Goal: Information Seeking & Learning: Learn about a topic

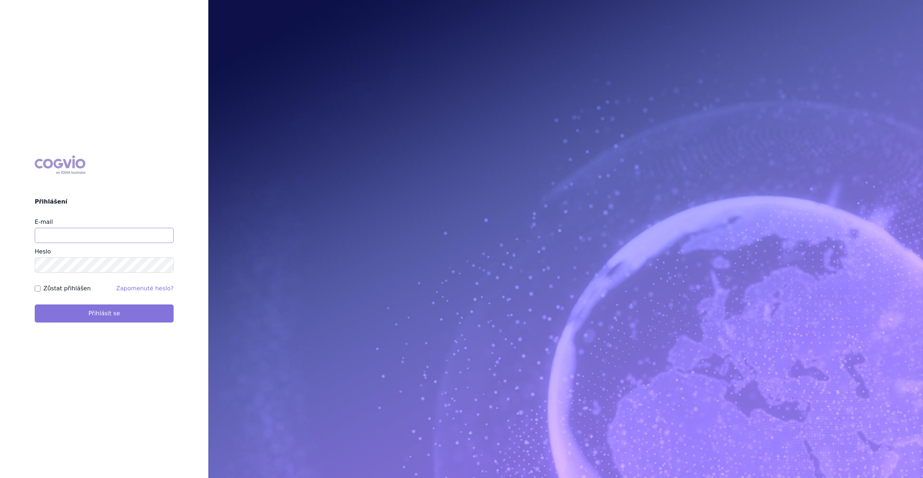
type input "monika.slavikova@swixxbiopharma.com"
click at [115, 313] on button "Přihlásit se" at bounding box center [104, 313] width 139 height 18
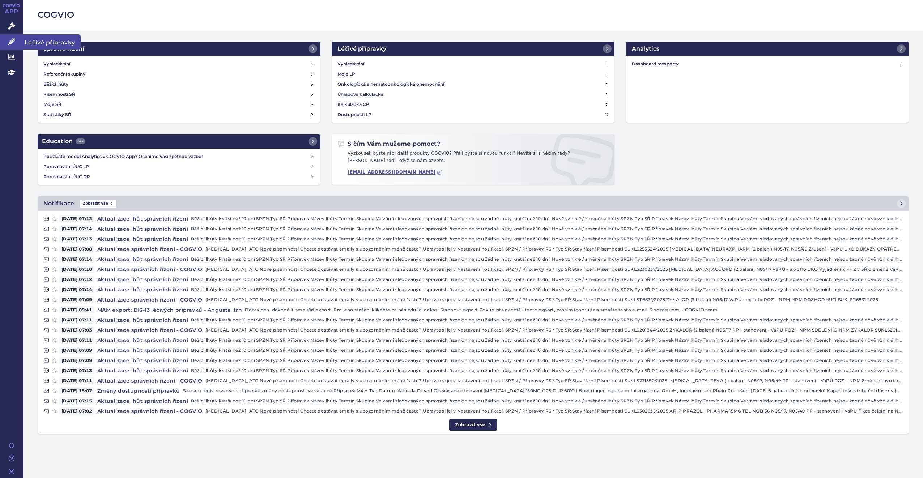
click at [57, 42] on span "Léčivé přípravky" at bounding box center [51, 41] width 57 height 15
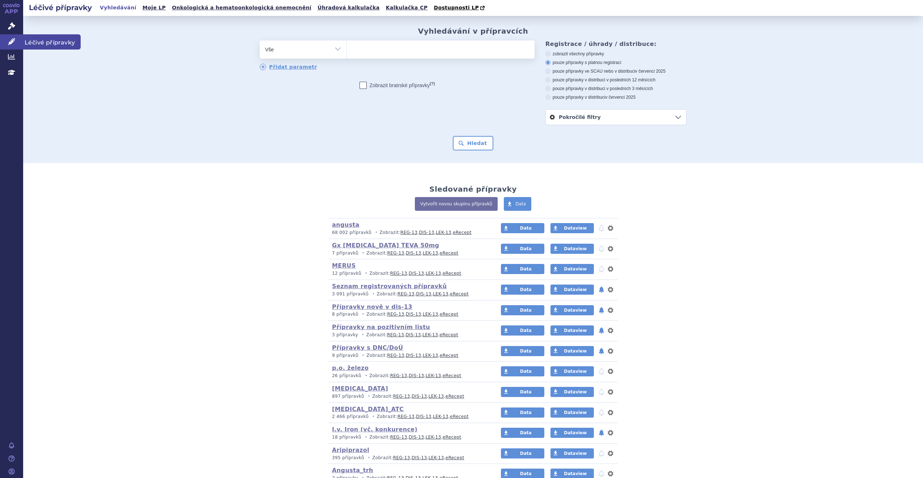
click at [50, 42] on span "Léčivé přípravky" at bounding box center [51, 41] width 57 height 15
click at [442, 436] on link "eRecept" at bounding box center [451, 437] width 19 height 5
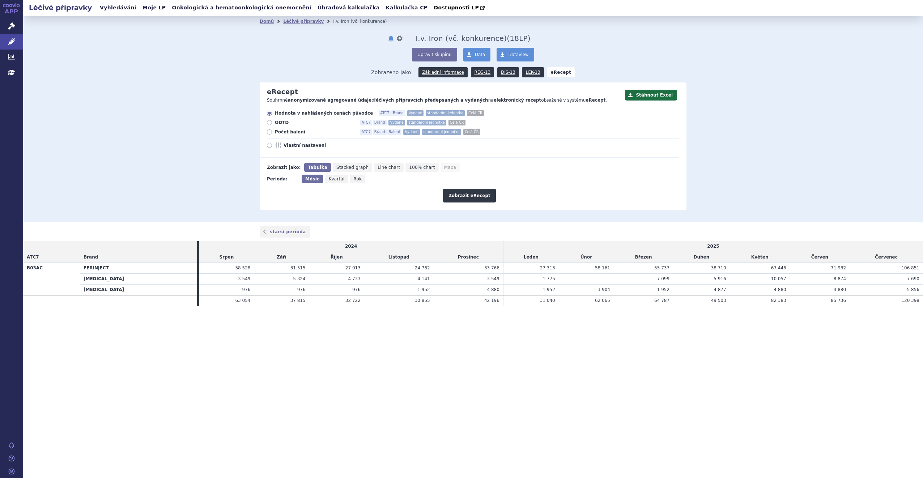
click at [271, 132] on icon at bounding box center [269, 131] width 5 height 5
click at [271, 132] on input "Počet balení ATC7 Brand Balení Vydané standardní jednotka Celá ČR" at bounding box center [270, 132] width 5 height 5
radio input "true"
click at [479, 198] on button "Zobrazit eRecept" at bounding box center [469, 196] width 53 height 14
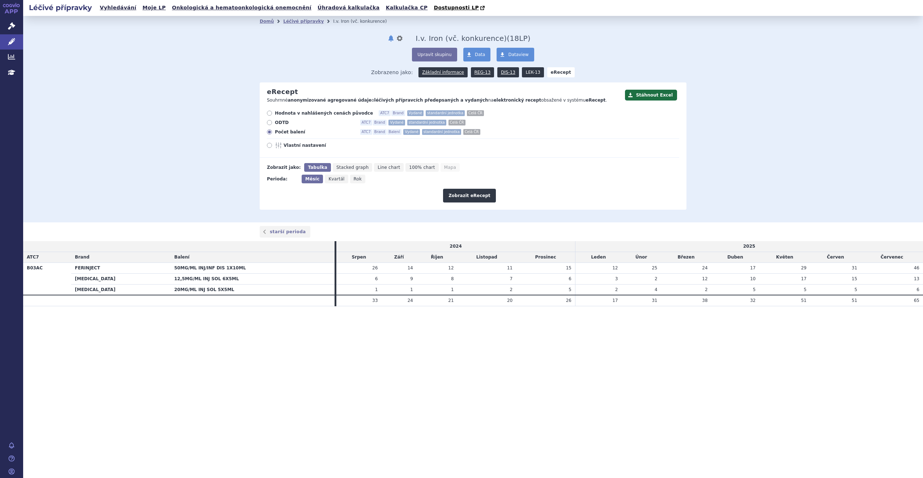
click at [528, 72] on link "LEK-13" at bounding box center [533, 72] width 22 height 10
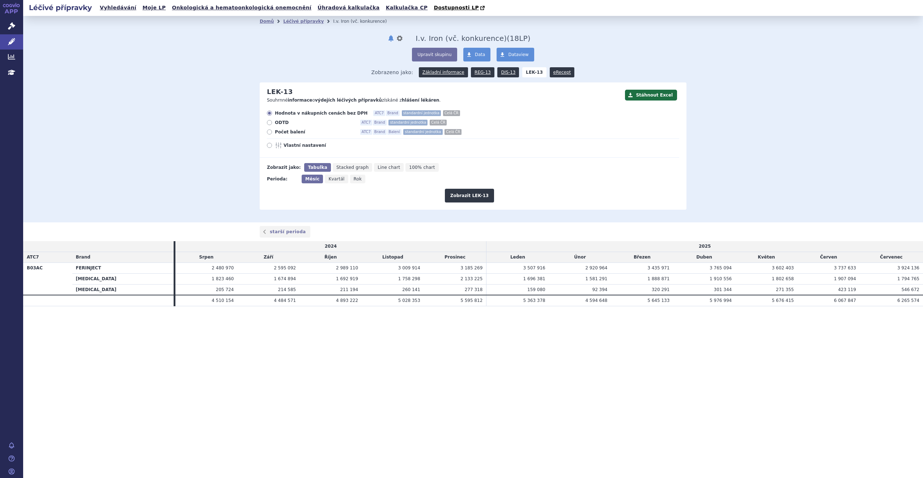
click at [273, 135] on label "Počet balení ATC7 Brand Balení standardní jednotka [PERSON_NAME]" at bounding box center [473, 132] width 412 height 6
click at [272, 135] on input "Počet balení ATC7 Brand Balení standardní jednotka [PERSON_NAME]" at bounding box center [270, 132] width 5 height 5
radio input "true"
click at [464, 193] on button "Zobrazit LEK-13" at bounding box center [469, 196] width 49 height 14
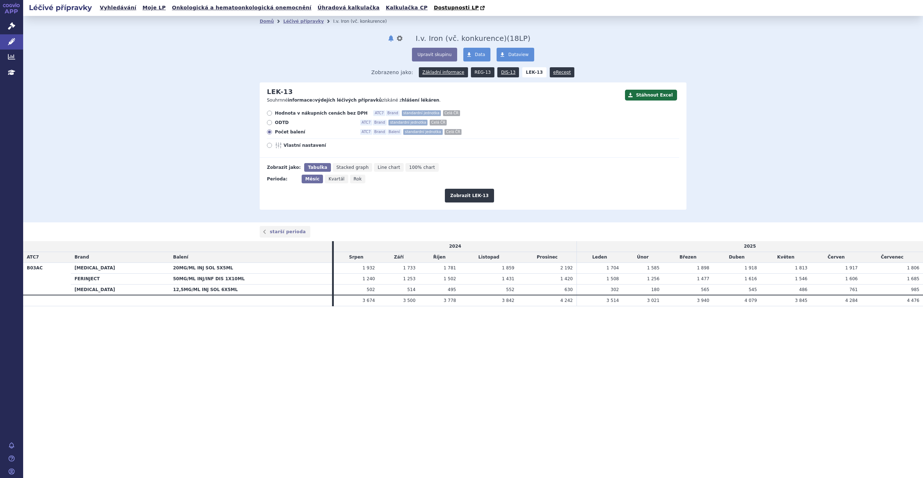
click at [478, 70] on link "REG-13" at bounding box center [482, 72] width 23 height 10
click at [482, 72] on link "REG-13" at bounding box center [482, 72] width 23 height 10
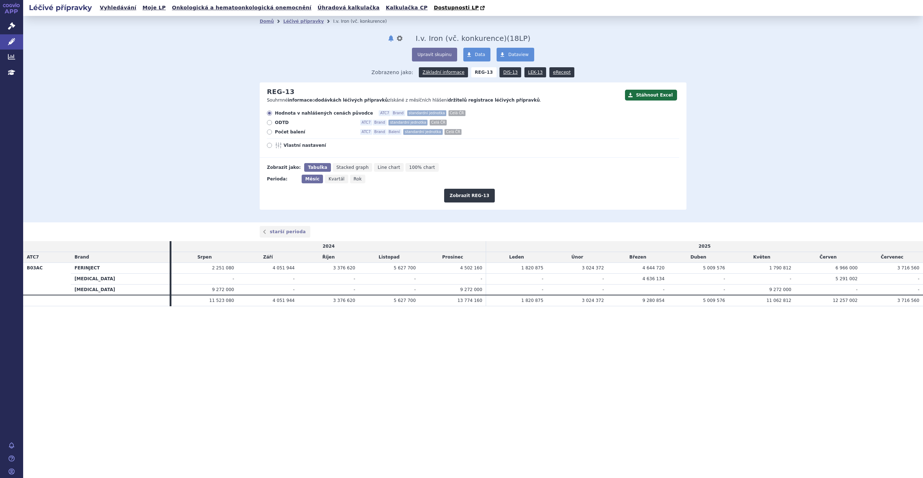
click at [269, 133] on icon at bounding box center [269, 131] width 5 height 5
click at [269, 133] on input "Počet balení ATC7 Brand Balení standardní jednotka Celá ČR" at bounding box center [270, 132] width 5 height 5
radio input "true"
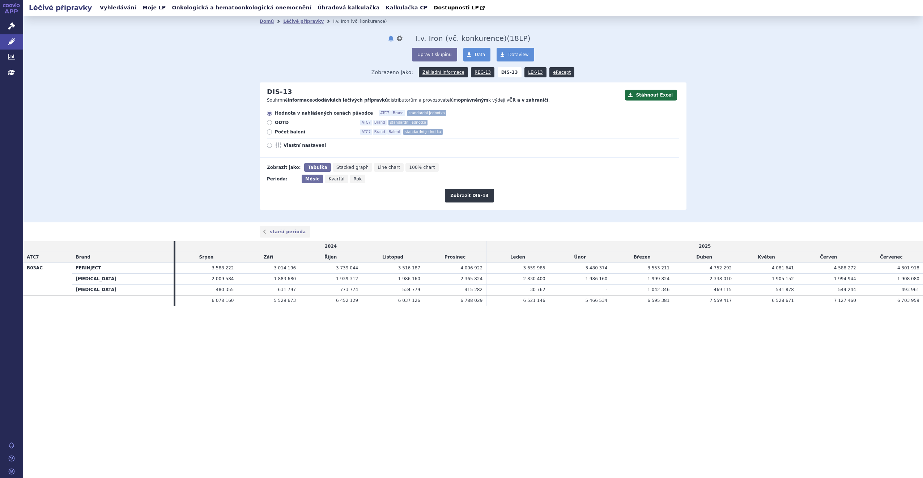
click at [279, 133] on span "Počet balení" at bounding box center [315, 132] width 80 height 6
click at [272, 133] on input "Počet balení ATC7 Brand Balení standardní jednotka" at bounding box center [270, 132] width 5 height 5
radio input "true"
click at [468, 194] on button "Zobrazit DIS-13" at bounding box center [469, 196] width 49 height 14
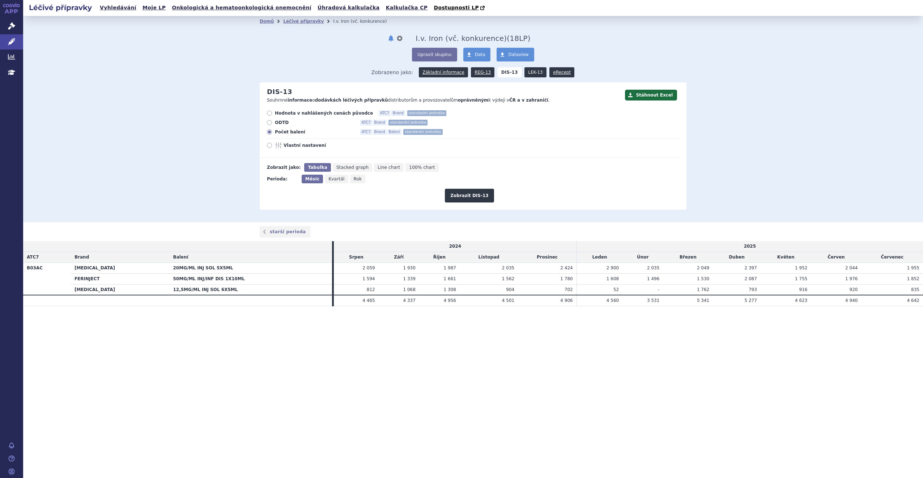
click at [526, 73] on link "LEK-13" at bounding box center [535, 72] width 22 height 10
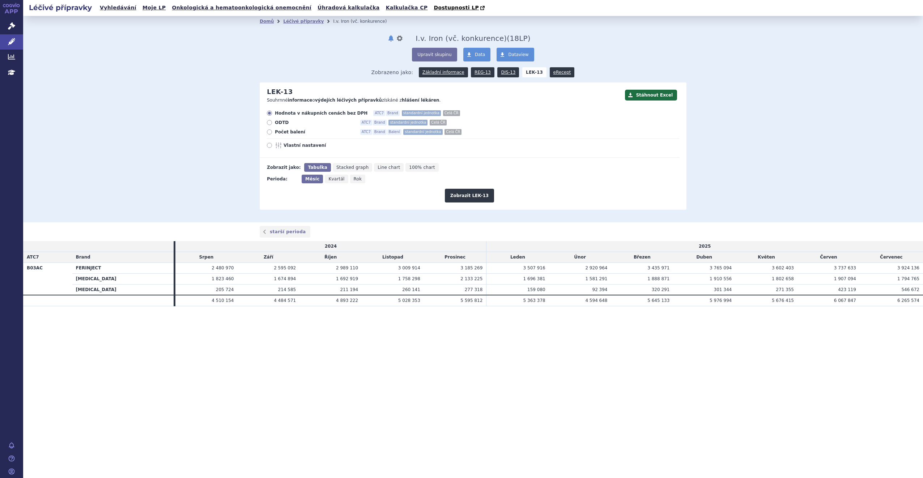
click at [269, 135] on label "Počet balení ATC7 Brand Balení standardní jednotka Celá ČR" at bounding box center [473, 132] width 412 height 6
click at [269, 135] on input "Počet balení ATC7 Brand Balení standardní jednotka Celá ČR" at bounding box center [270, 132] width 5 height 5
radio input "true"
click at [461, 197] on button "Zobrazit LEK-13" at bounding box center [469, 196] width 49 height 14
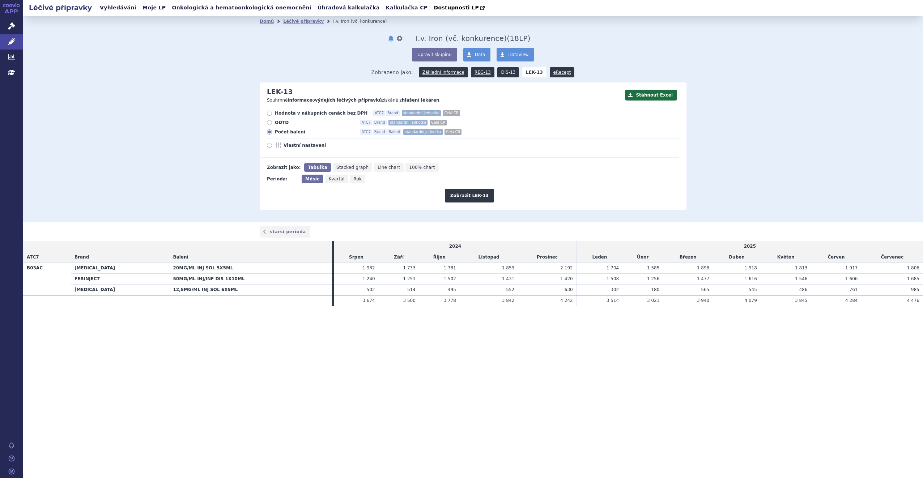
click at [498, 72] on link "DIS-13" at bounding box center [508, 72] width 22 height 10
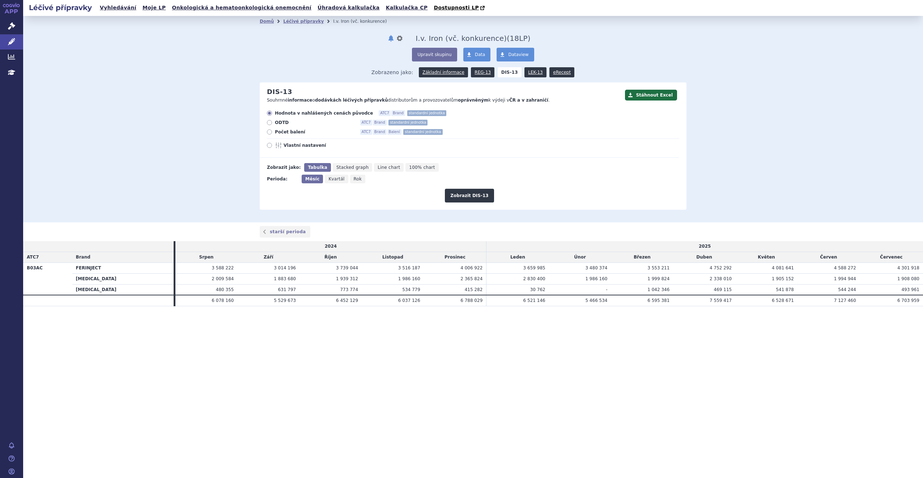
click at [282, 137] on div "Hodnota v nahlášených cenách původce ATC7 Brand standardní jednotka ODTD ATC7 B…" at bounding box center [469, 133] width 419 height 47
click at [275, 134] on span "Počet balení" at bounding box center [315, 132] width 80 height 6
click at [272, 134] on input "Počet balení ATC7 Brand Balení standardní jednotka" at bounding box center [270, 132] width 5 height 5
radio input "true"
click at [459, 194] on button "Zobrazit DIS-13" at bounding box center [469, 196] width 49 height 14
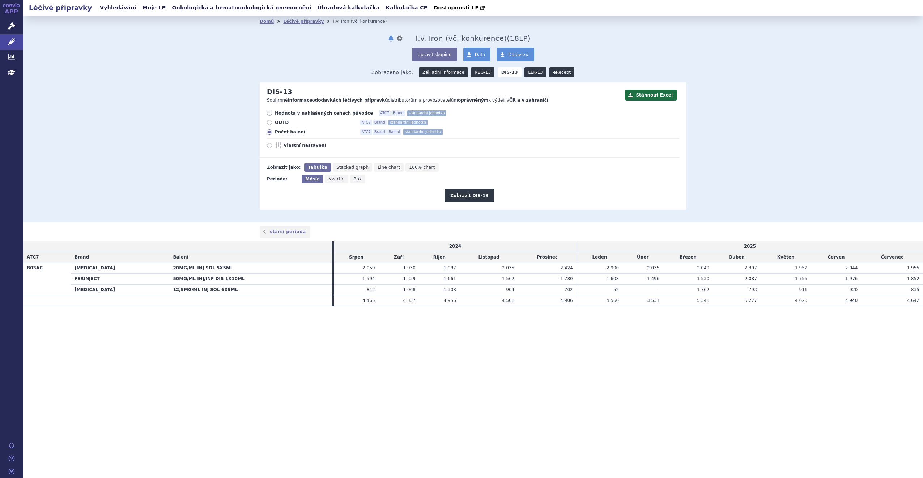
click at [225, 355] on div "Léčivé přípravky Vyhledávání Moje LP Onkologická a hematoonkologická onemocnění…" at bounding box center [472, 239] width 899 height 478
click at [278, 411] on div "Léčivé přípravky Vyhledávání Moje LP Onkologická a hematoonkologická onemocnění…" at bounding box center [472, 239] width 899 height 478
